Goal: Task Accomplishment & Management: Manage account settings

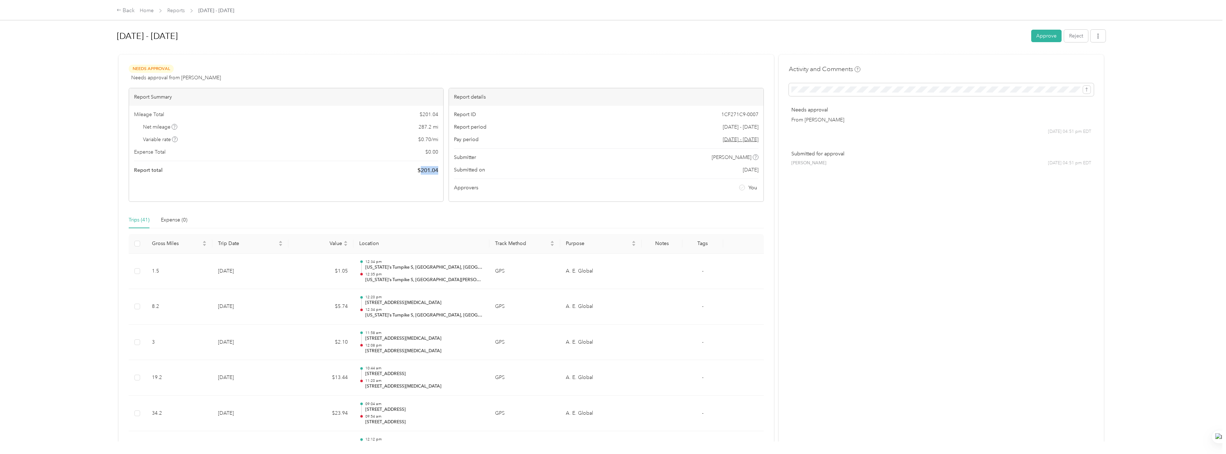
drag, startPoint x: 440, startPoint y: 170, endPoint x: 419, endPoint y: 174, distance: 21.0
click at [419, 174] on div "Mileage Total $ 201.04 Net mileage 287.2 mi Variable rate $ 0.70 / mi Expense T…" at bounding box center [286, 143] width 314 height 74
copy span "201.04"
drag, startPoint x: 1042, startPoint y: 33, endPoint x: 1039, endPoint y: 112, distance: 79.4
click at [1042, 33] on button "Approve" at bounding box center [1046, 36] width 30 height 13
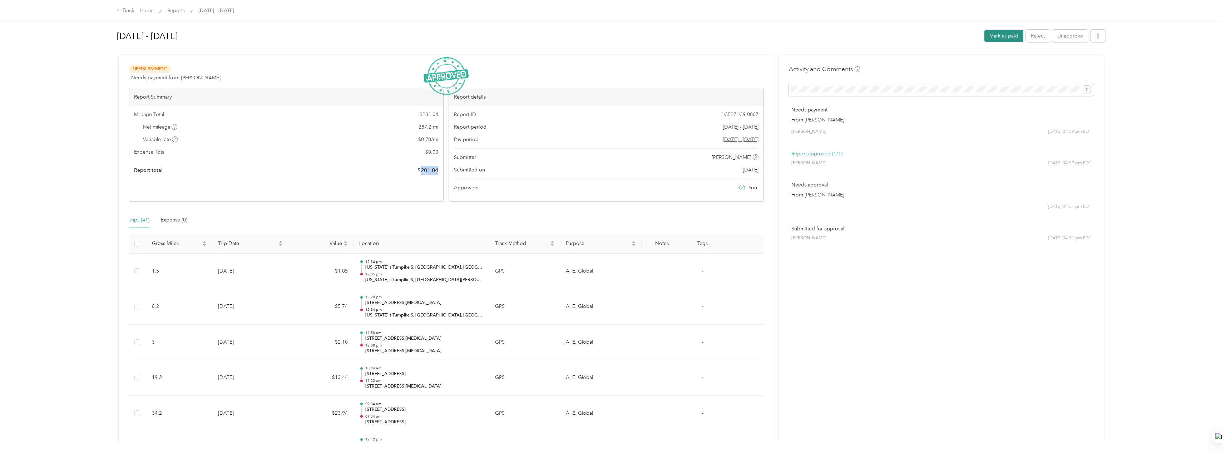
click at [1003, 35] on button "Mark as paid" at bounding box center [1003, 36] width 39 height 13
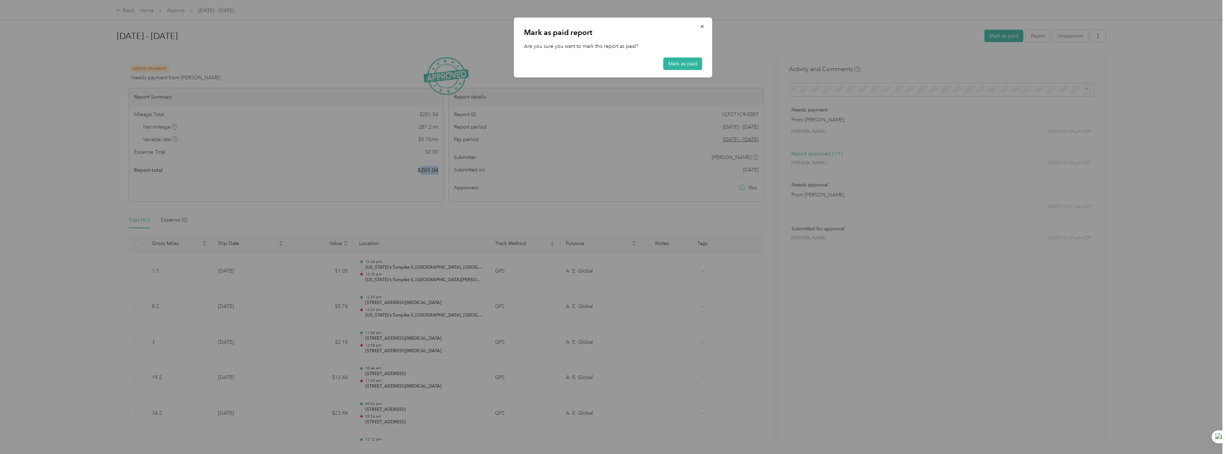
click at [683, 66] on button "Mark as paid" at bounding box center [682, 64] width 39 height 13
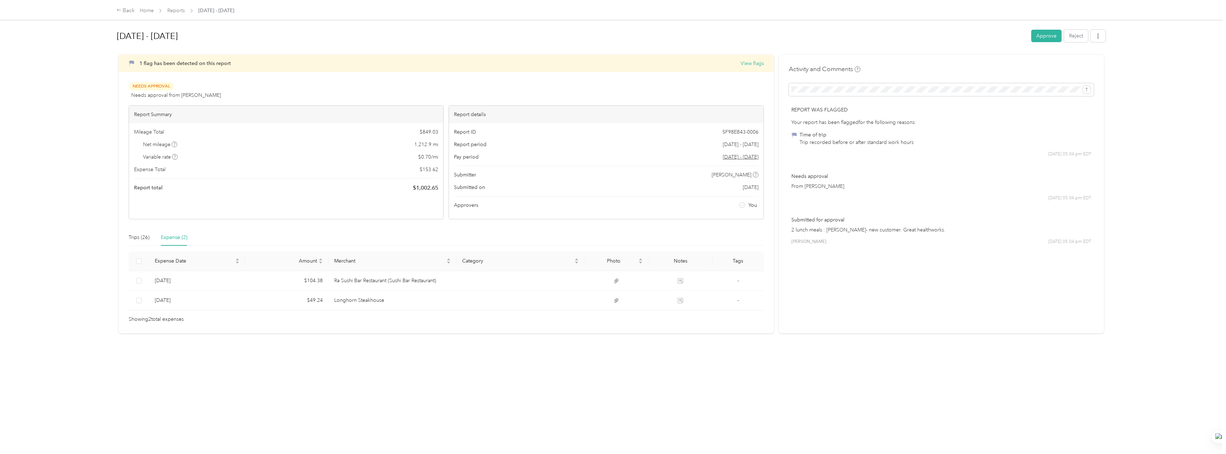
drag, startPoint x: 859, startPoint y: 241, endPoint x: 855, endPoint y: 241, distance: 4.7
click at [858, 241] on div "Dalia R. Marrero 09/30 at 05:04 pm EDT" at bounding box center [941, 242] width 300 height 6
drag, startPoint x: 785, startPoint y: 231, endPoint x: 952, endPoint y: 237, distance: 167.4
click at [952, 237] on div "Activity and Comments Report was flagged Your report has been flagged for the f…" at bounding box center [941, 194] width 325 height 279
click at [952, 238] on div "Submitted for approval 2 lunch meals : Raney's- new customer. Great healthworks…" at bounding box center [941, 230] width 305 height 39
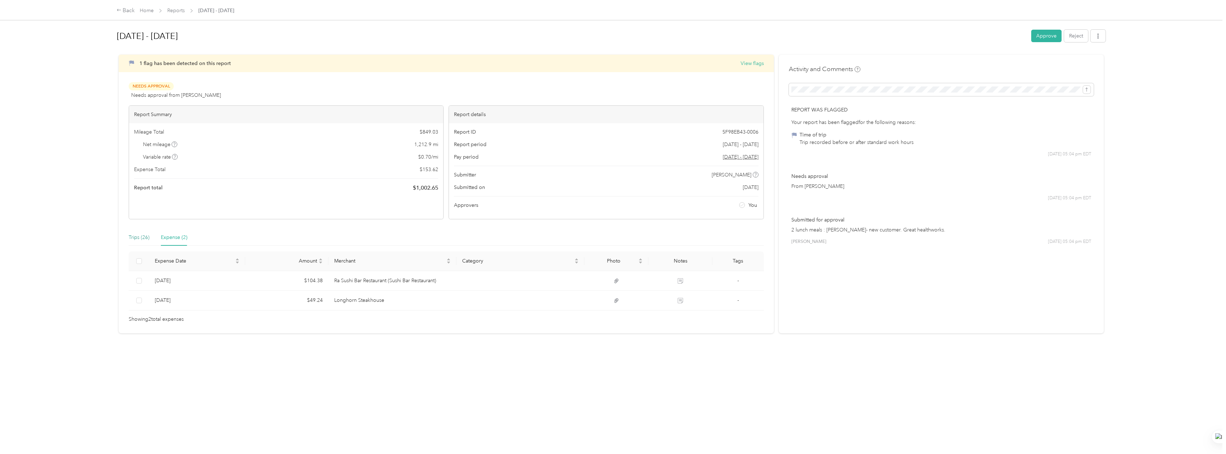
click at [137, 241] on div "Trips (26)" at bounding box center [139, 238] width 21 height 8
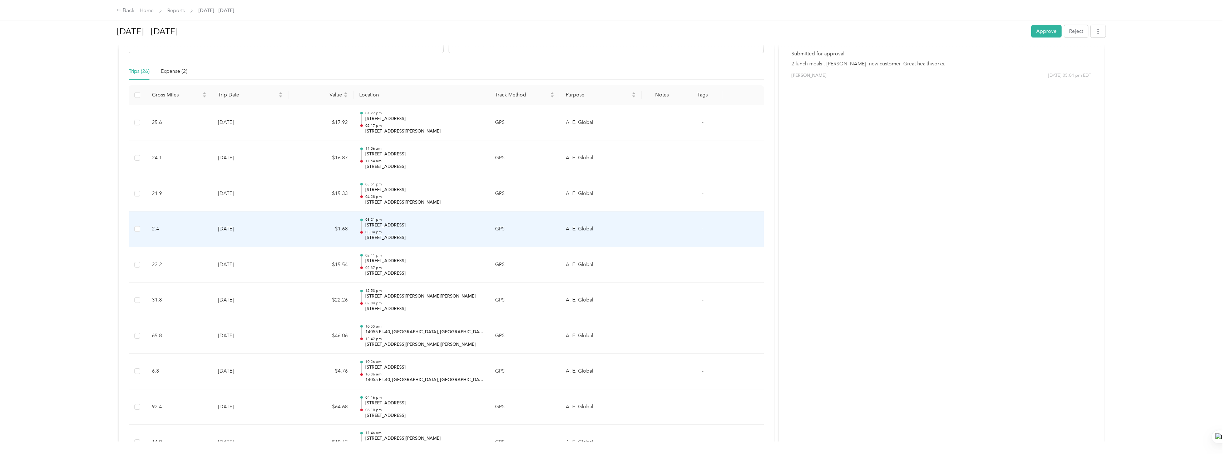
scroll to position [179, 0]
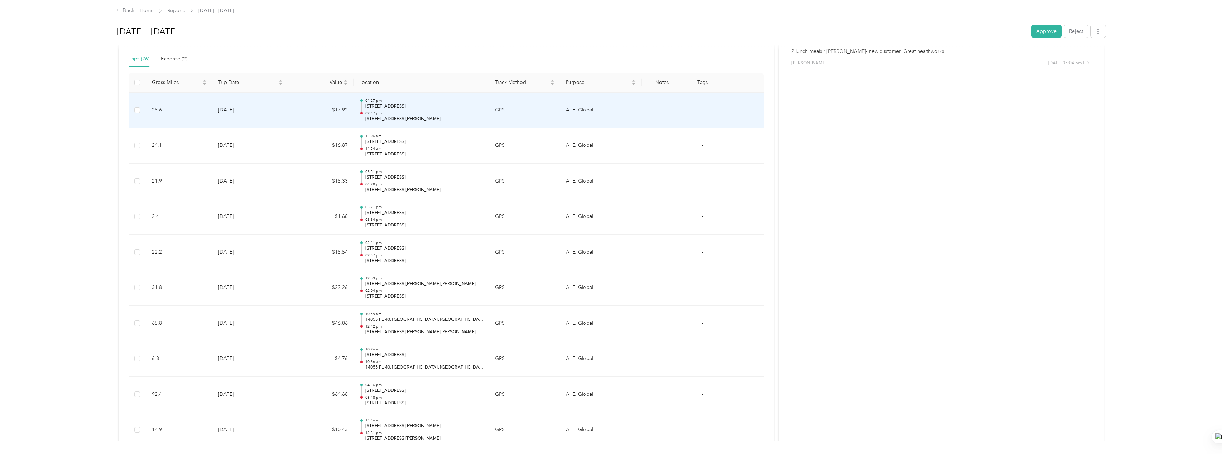
click at [278, 113] on td "9-30-2025" at bounding box center [250, 111] width 76 height 36
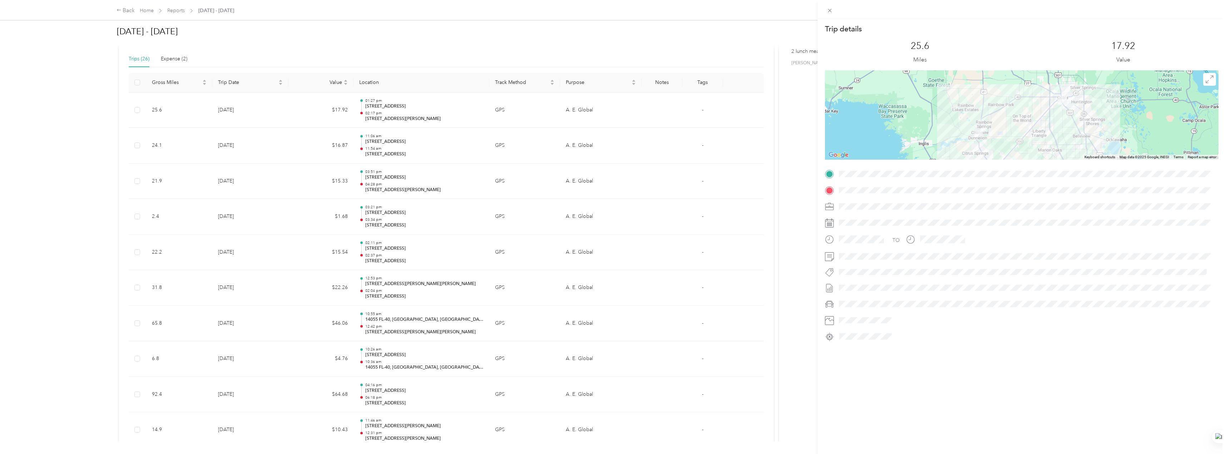
click at [449, 149] on div "Trip details This trip cannot be edited because it is either under review, appr…" at bounding box center [613, 227] width 1226 height 454
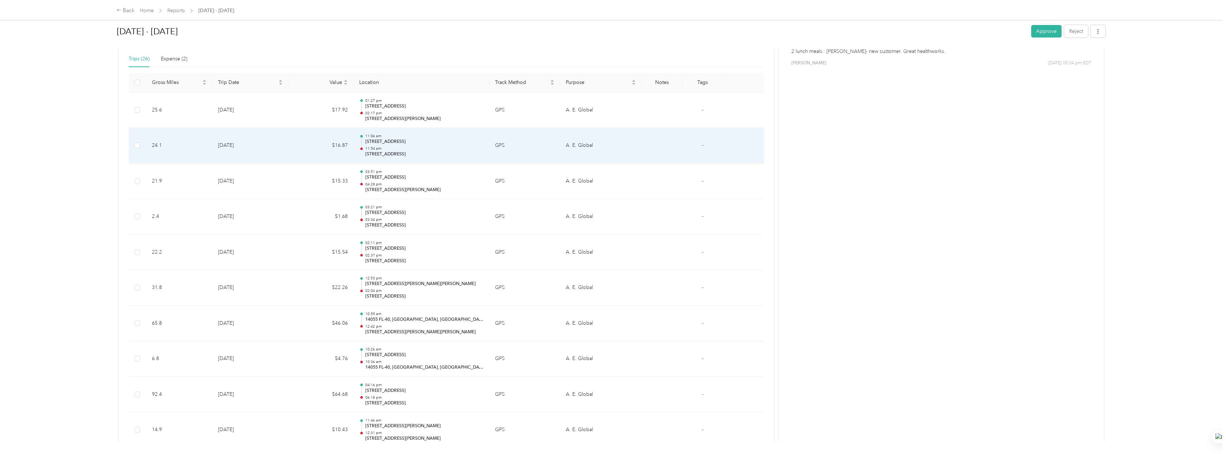
click at [428, 153] on p "307 State Rte 464, Ocala, FL 34471, USA" at bounding box center [424, 154] width 118 height 6
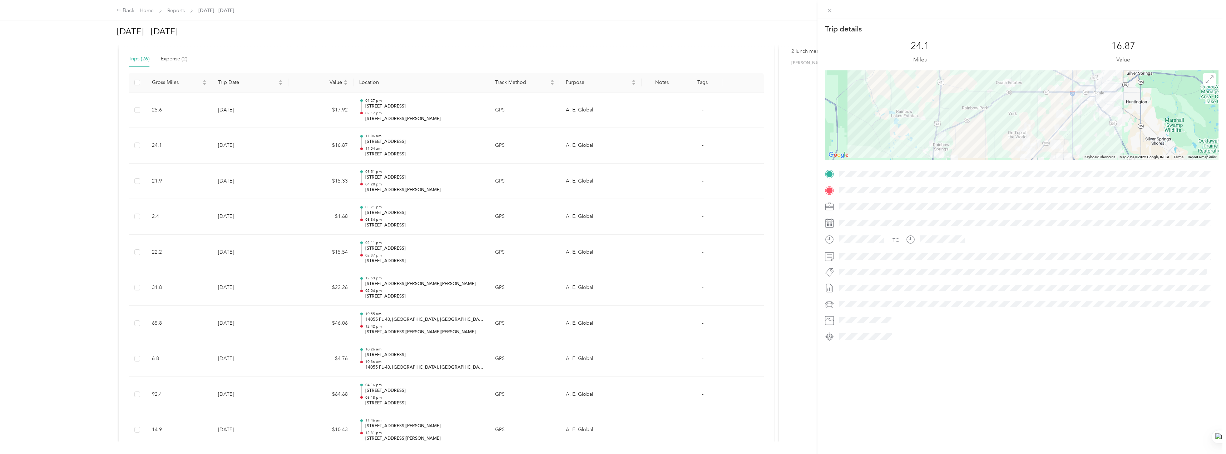
click at [411, 184] on div "Trip details This trip cannot be edited because it is either under review, appr…" at bounding box center [613, 227] width 1226 height 454
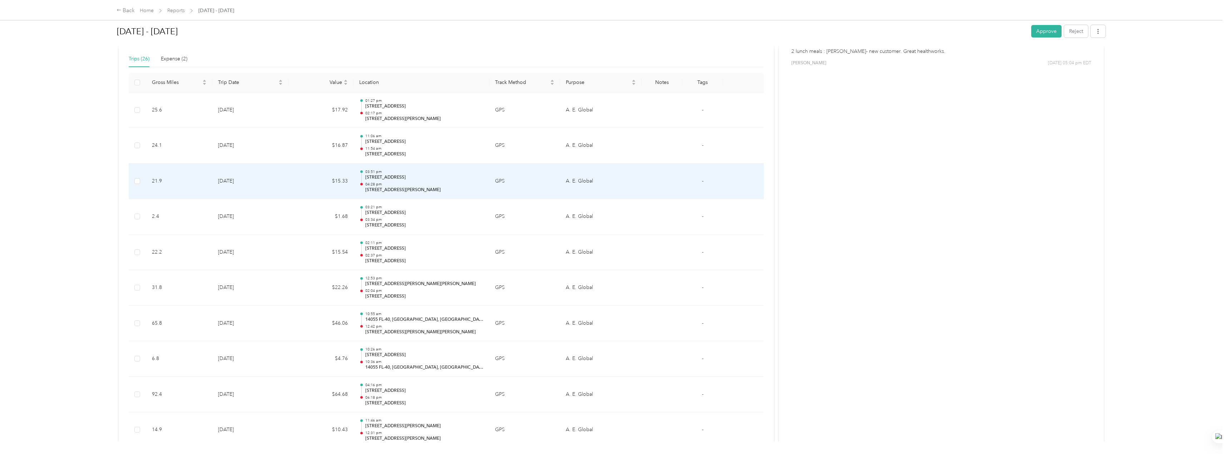
click at [411, 184] on p "04:28 pm" at bounding box center [424, 184] width 118 height 5
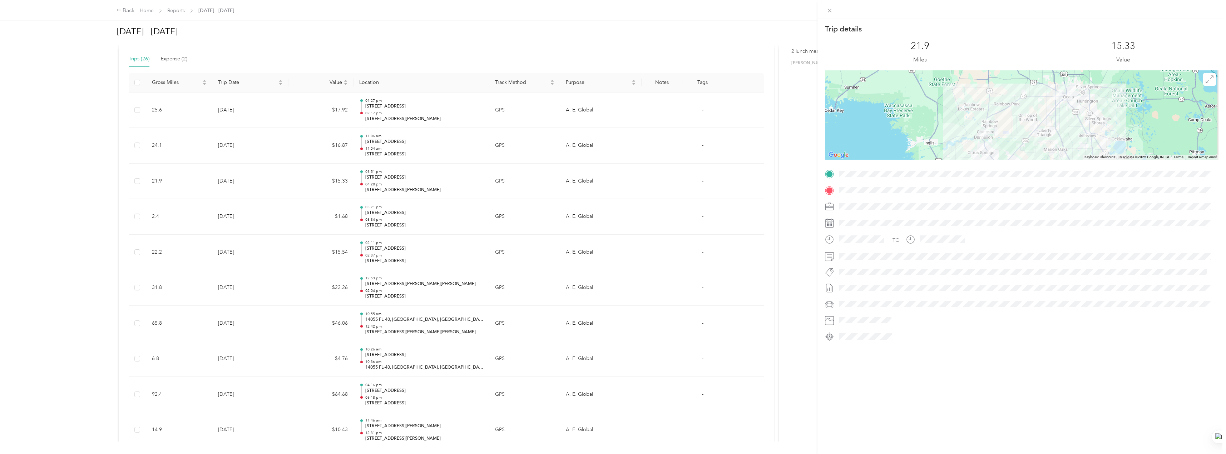
click at [416, 259] on div "Trip details This trip cannot be edited because it is either under review, appr…" at bounding box center [613, 227] width 1226 height 454
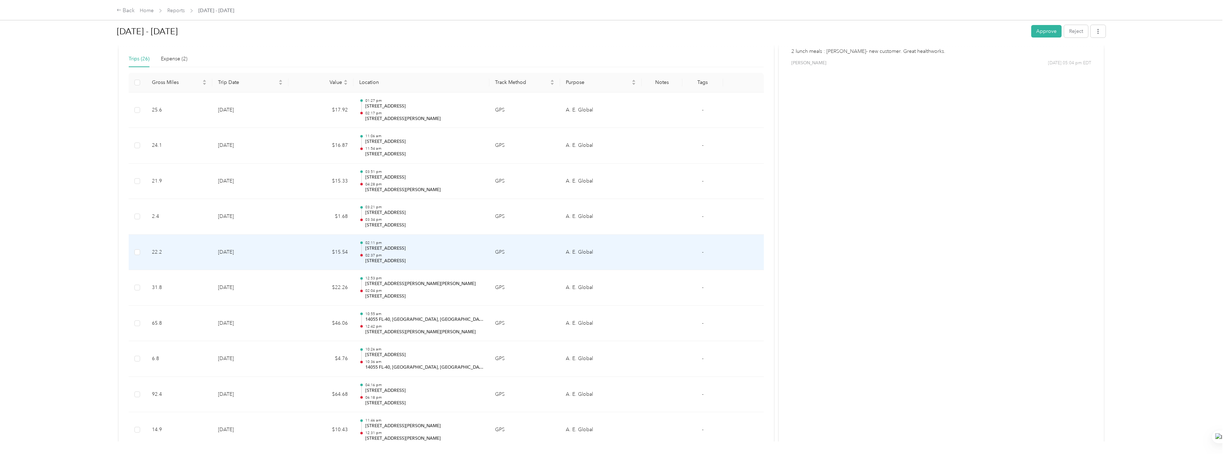
click at [416, 260] on p "2710 SW College Rd, Ocala, FL 34474, USA" at bounding box center [424, 261] width 118 height 6
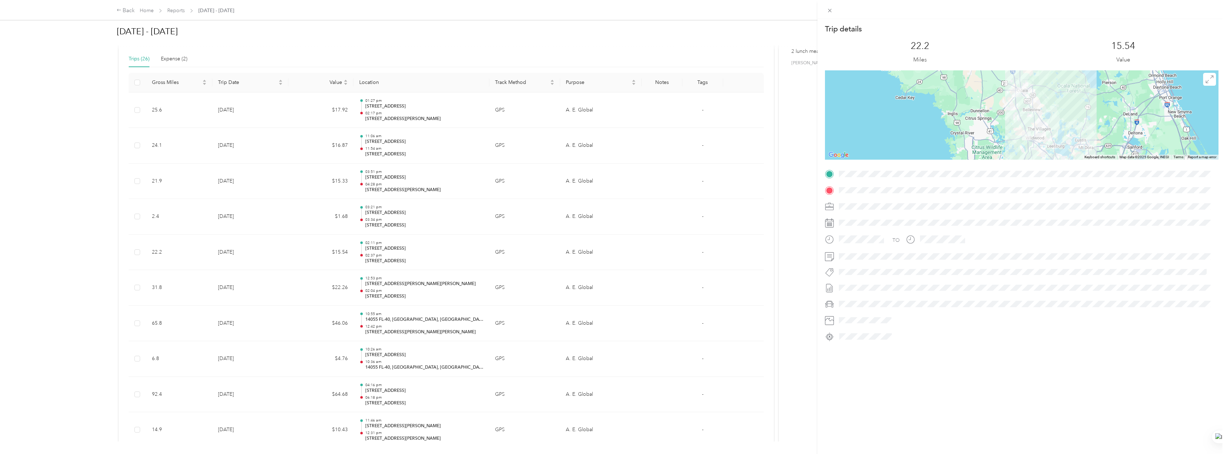
click at [319, 277] on div "Trip details This trip cannot be edited because it is either under review, appr…" at bounding box center [613, 227] width 1226 height 454
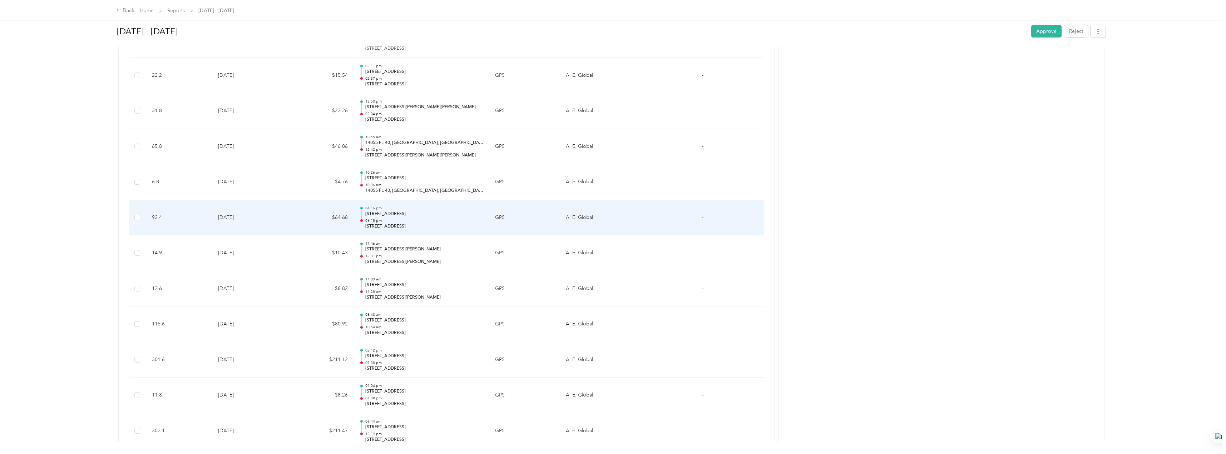
scroll to position [357, 0]
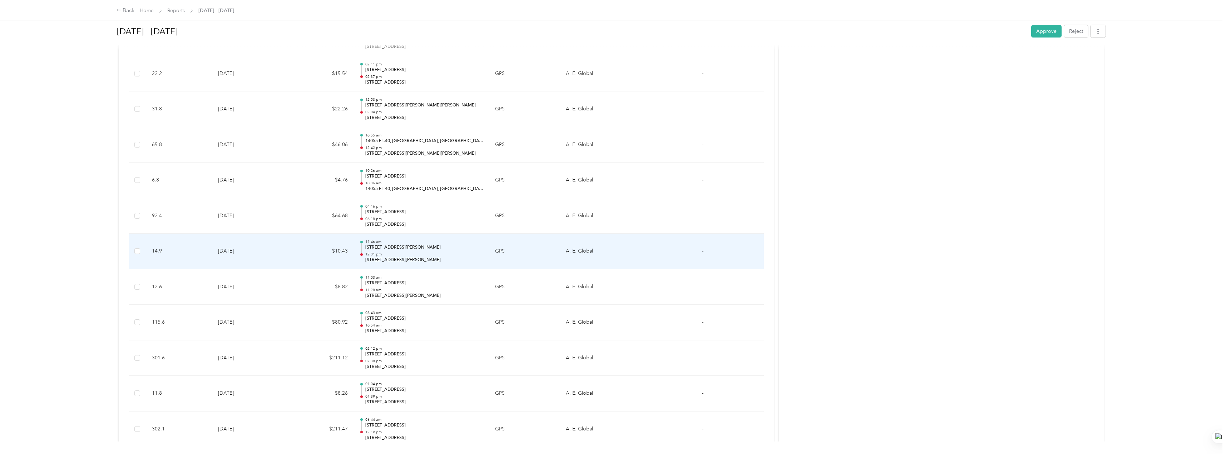
click at [313, 247] on td "$10.43" at bounding box center [320, 252] width 65 height 36
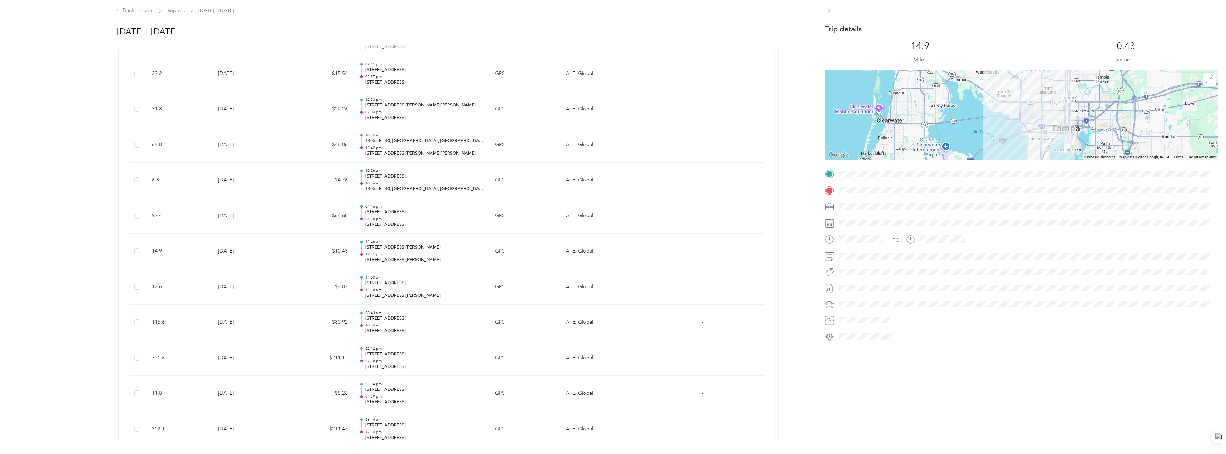
click at [291, 282] on div "Trip details This trip cannot be edited because it is either under review, appr…" at bounding box center [613, 227] width 1226 height 454
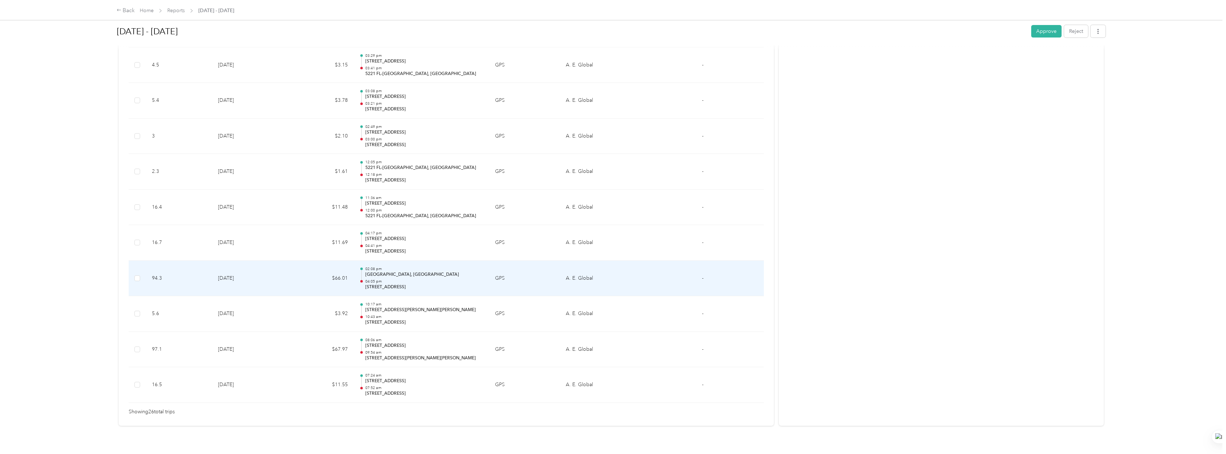
scroll to position [807, 0]
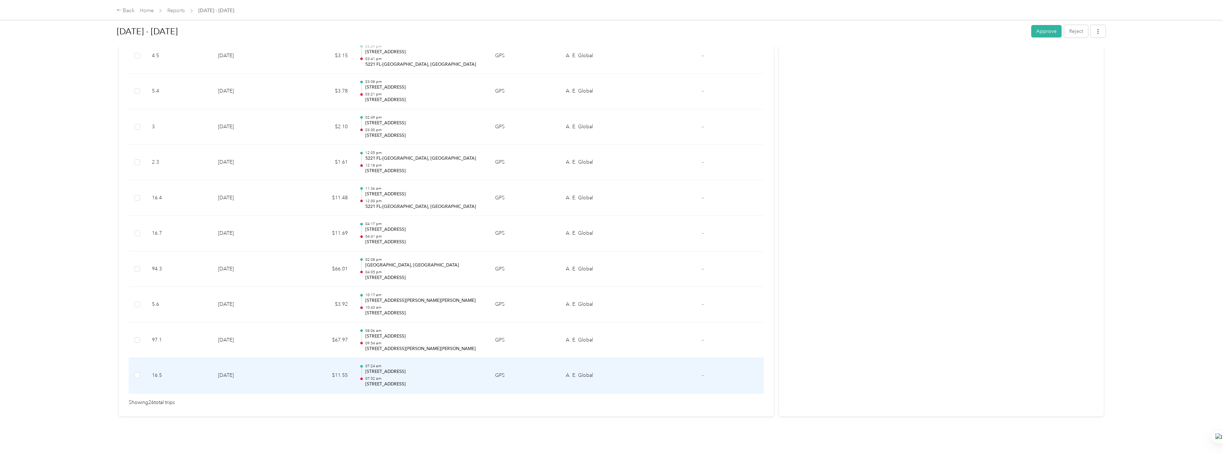
click at [285, 376] on td "[DATE]" at bounding box center [250, 376] width 76 height 36
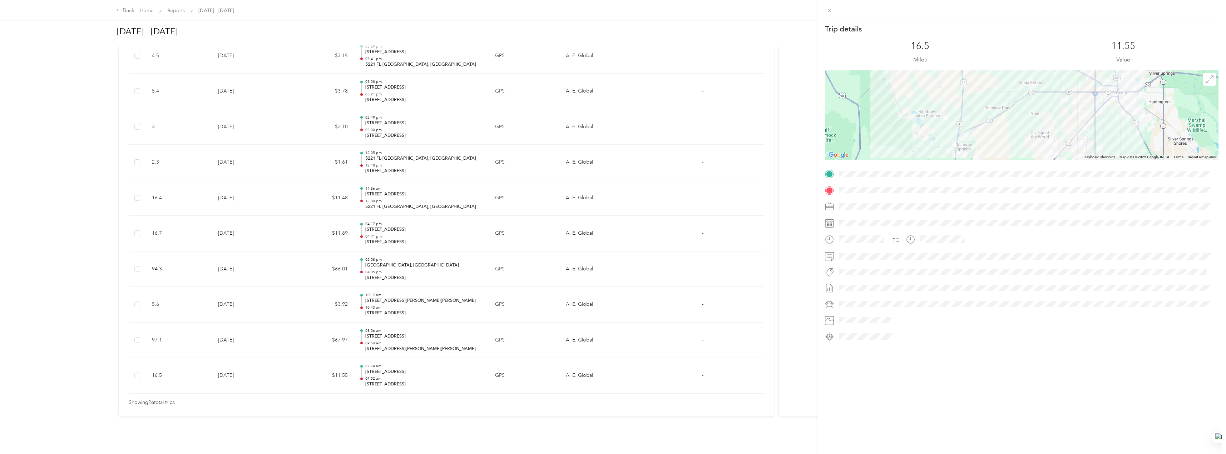
click at [295, 380] on div "Trip details This trip cannot be edited because it is either under review, appr…" at bounding box center [613, 227] width 1226 height 454
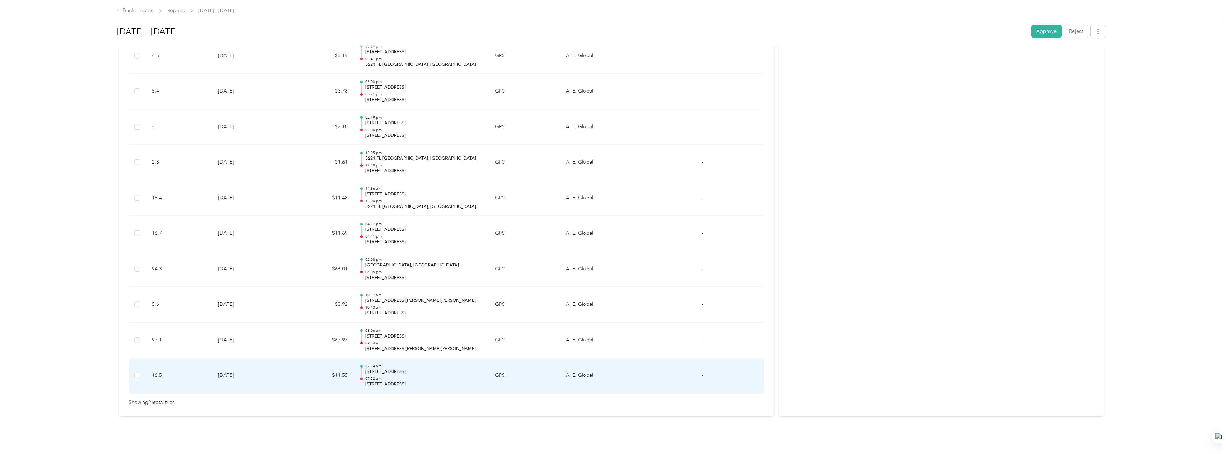
click at [296, 365] on td "$11.55" at bounding box center [320, 376] width 65 height 36
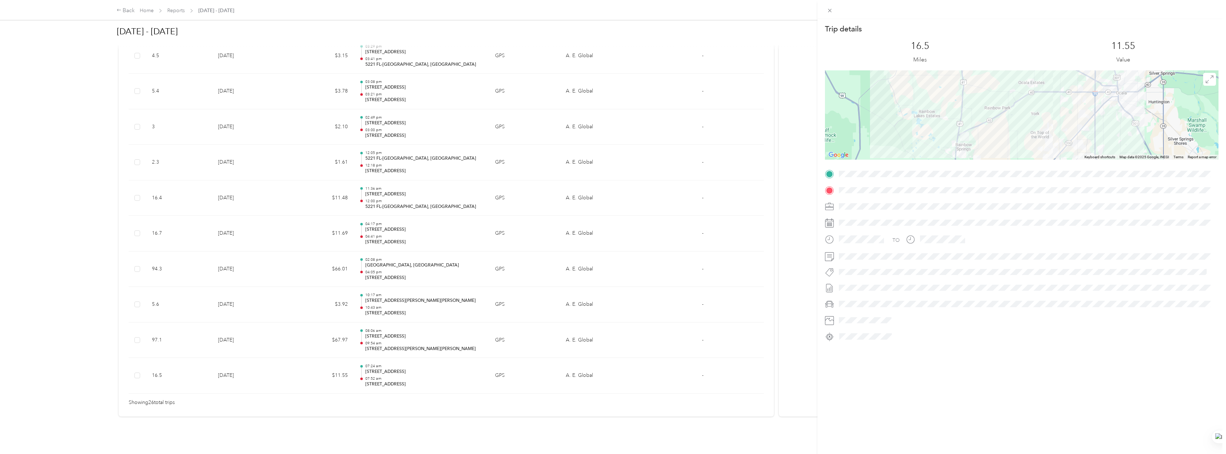
click at [286, 337] on div "Trip details This trip cannot be edited because it is either under review, appr…" at bounding box center [613, 227] width 1226 height 454
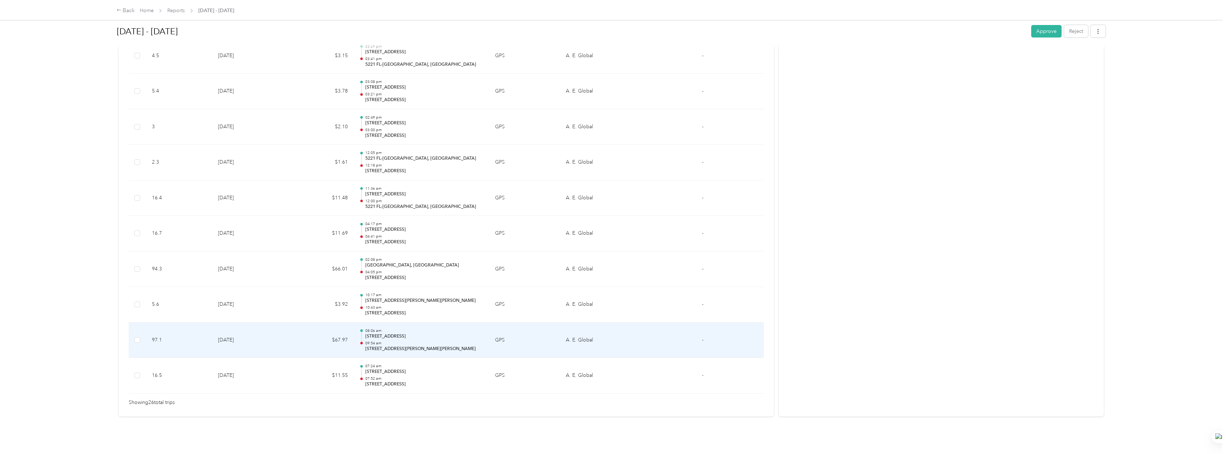
click at [280, 331] on td "[DATE]" at bounding box center [250, 341] width 76 height 36
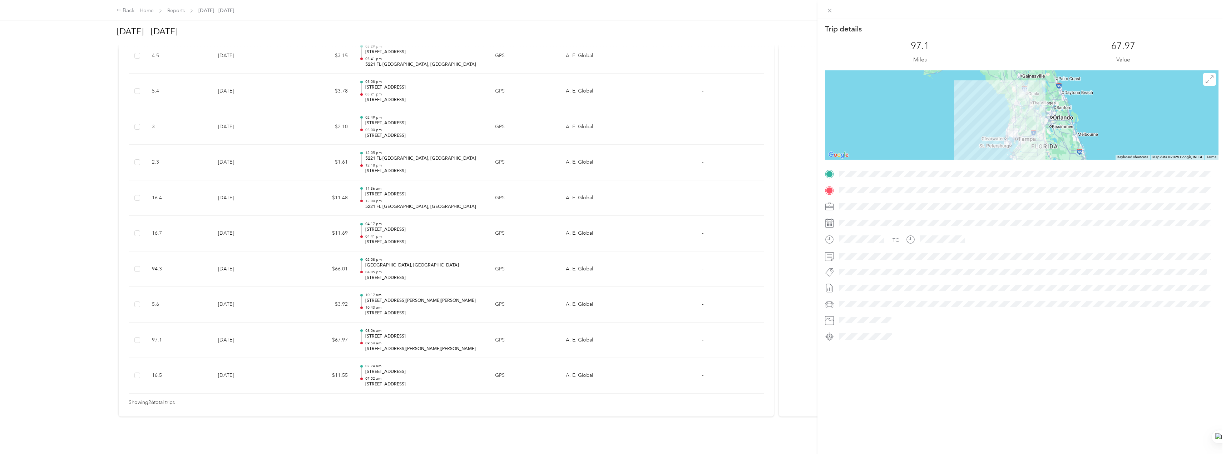
click at [280, 197] on div "Trip details This trip cannot be edited because it is either under review, appr…" at bounding box center [613, 227] width 1226 height 454
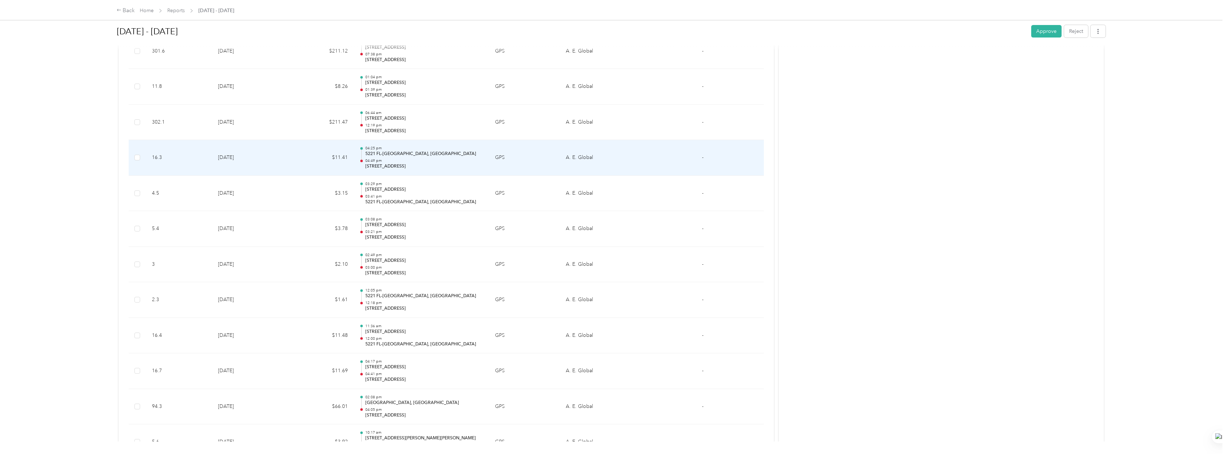
scroll to position [629, 0]
click at [302, 153] on td "$211.47" at bounding box center [320, 158] width 65 height 36
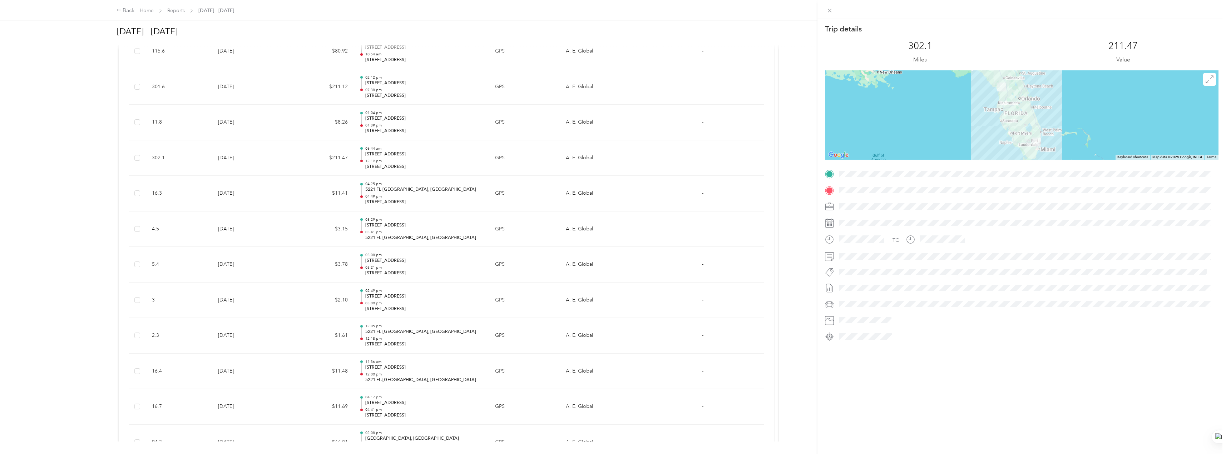
click at [297, 172] on div "Trip details This trip cannot be edited because it is either under review, appr…" at bounding box center [613, 227] width 1226 height 454
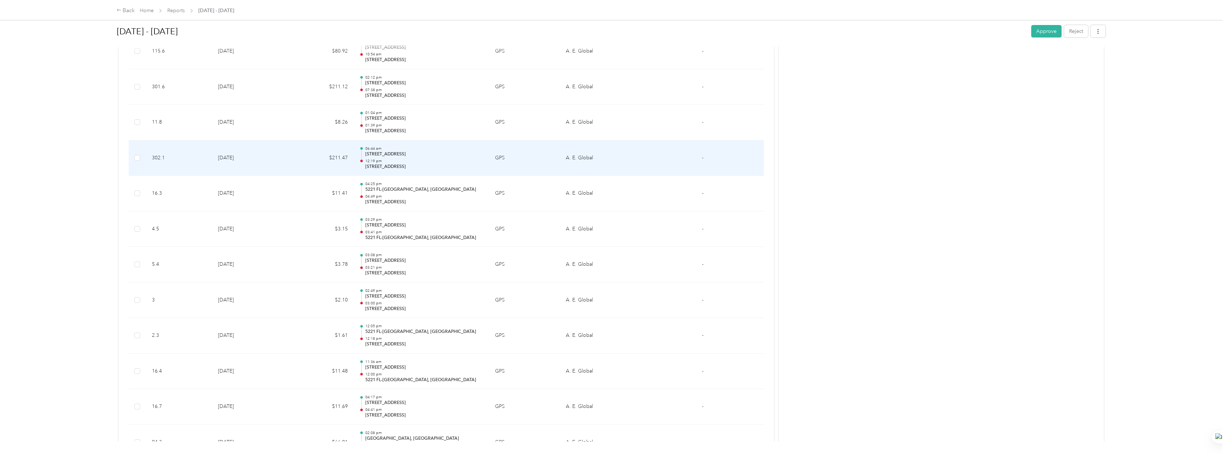
click at [298, 158] on td "$211.47" at bounding box center [320, 158] width 65 height 36
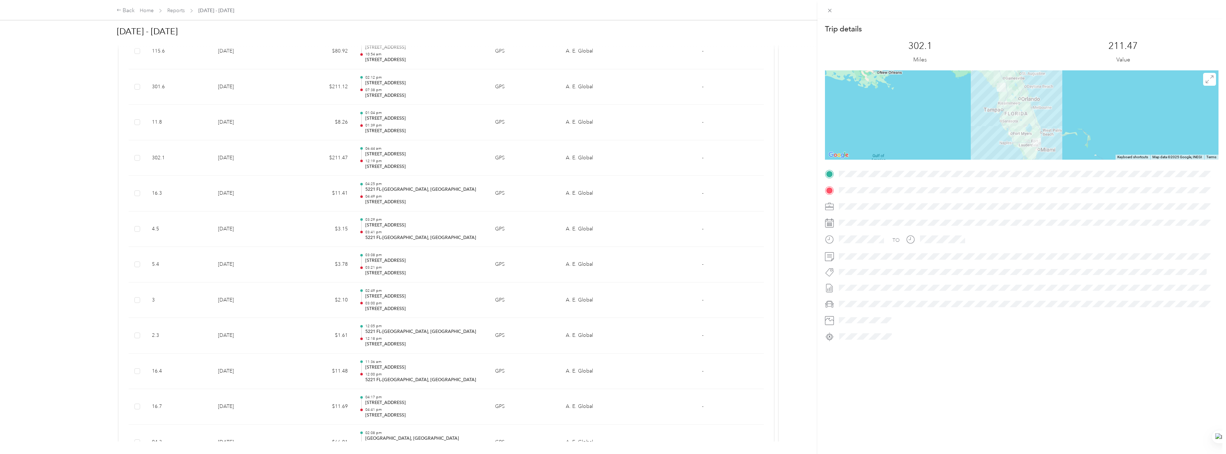
click at [305, 86] on div "Trip details This trip cannot be edited because it is either under review, appr…" at bounding box center [613, 227] width 1226 height 454
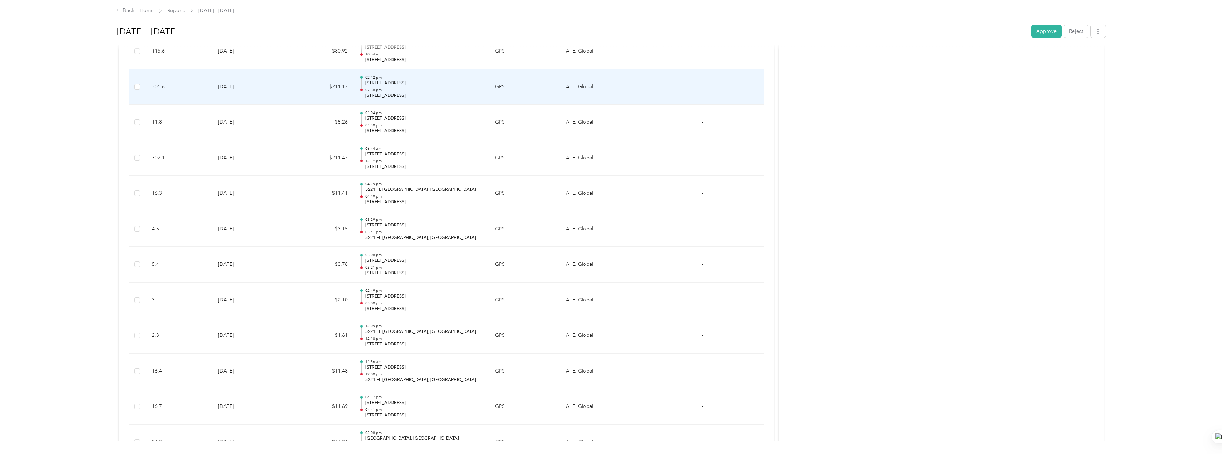
click at [301, 89] on td "$211.12" at bounding box center [320, 87] width 65 height 36
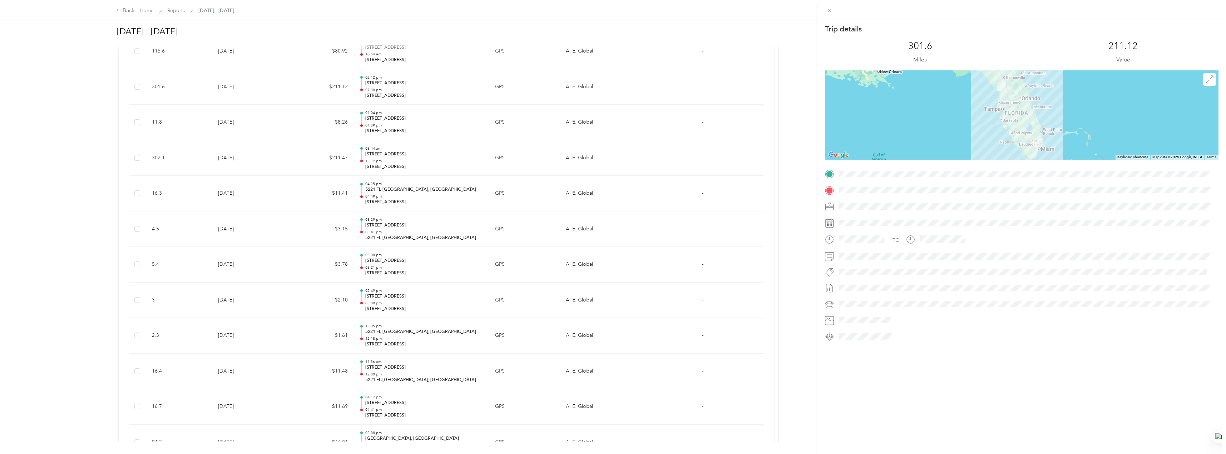
click at [248, 129] on div "Trip details This trip cannot be edited because it is either under review, appr…" at bounding box center [613, 227] width 1226 height 454
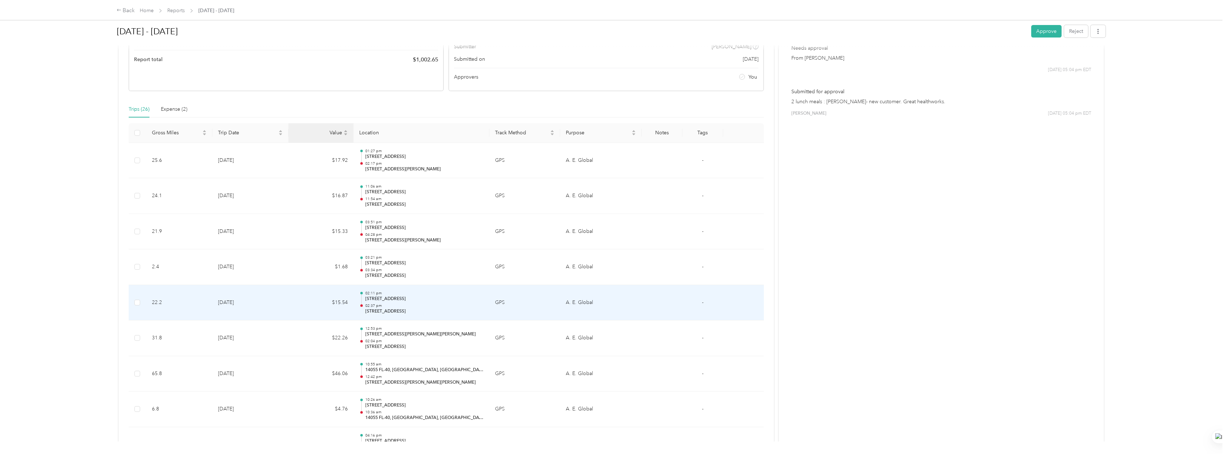
scroll to position [0, 0]
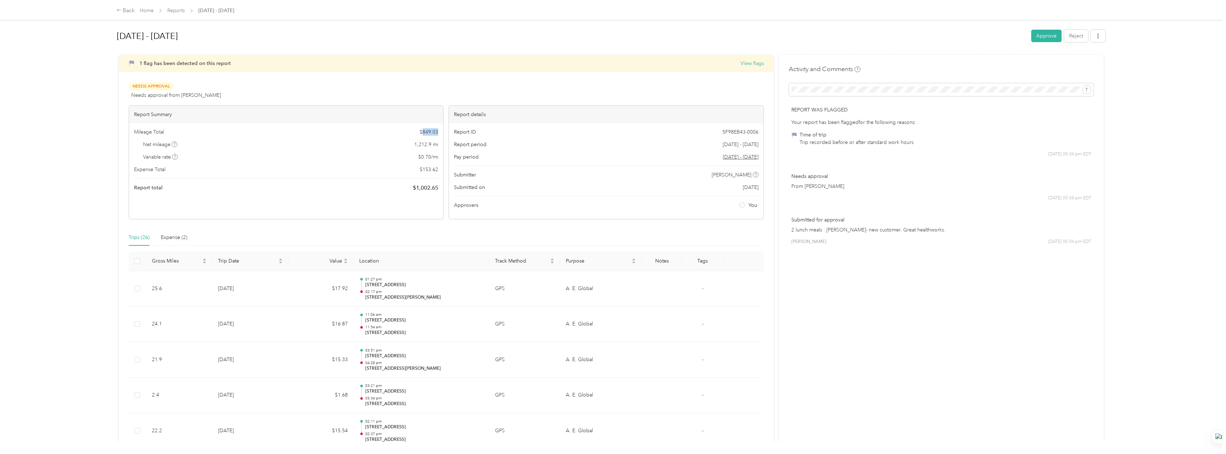
drag, startPoint x: 435, startPoint y: 133, endPoint x: 423, endPoint y: 134, distance: 12.2
click at [423, 134] on div "Mileage Total $ 849.03 Net mileage 1,212.9 mi Variable rate $ 0.70 / mi Expense…" at bounding box center [286, 160] width 314 height 74
copy span "849.03"
click at [400, 162] on div "Mileage Total $ 849.03 Net mileage 1,212.9 mi Variable rate $ 0.70 / mi Expense…" at bounding box center [286, 160] width 314 height 74
drag, startPoint x: 439, startPoint y: 170, endPoint x: 422, endPoint y: 172, distance: 16.9
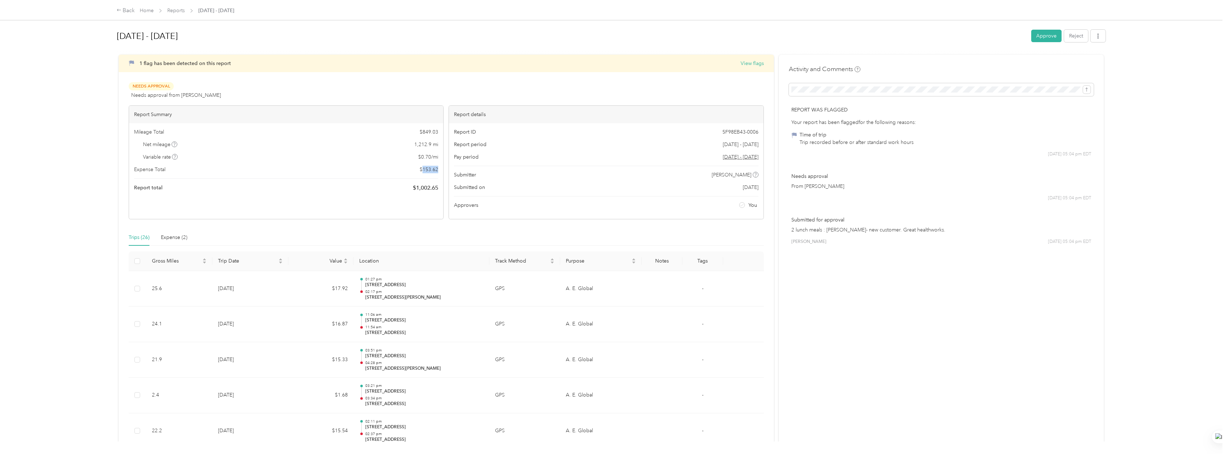
click at [422, 172] on div "Mileage Total $ 849.03 Net mileage 1,212.9 mi Variable rate $ 0.70 / mi Expense…" at bounding box center [286, 160] width 314 height 74
copy span "153.62"
click at [1034, 40] on button "Approve" at bounding box center [1046, 36] width 30 height 13
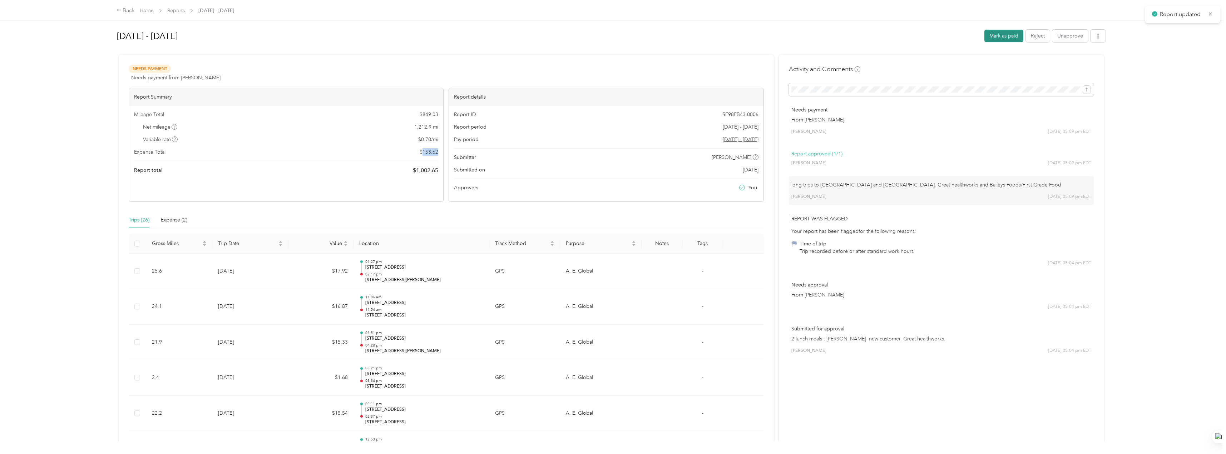
click at [992, 38] on button "Mark as paid" at bounding box center [1003, 36] width 39 height 13
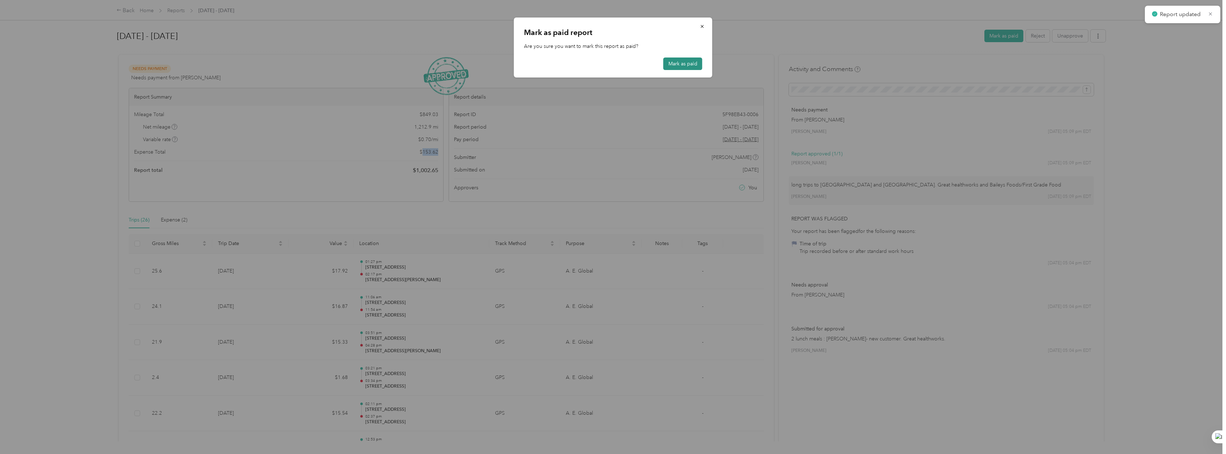
click at [672, 64] on button "Mark as paid" at bounding box center [682, 64] width 39 height 13
